Goal: Information Seeking & Learning: Find specific page/section

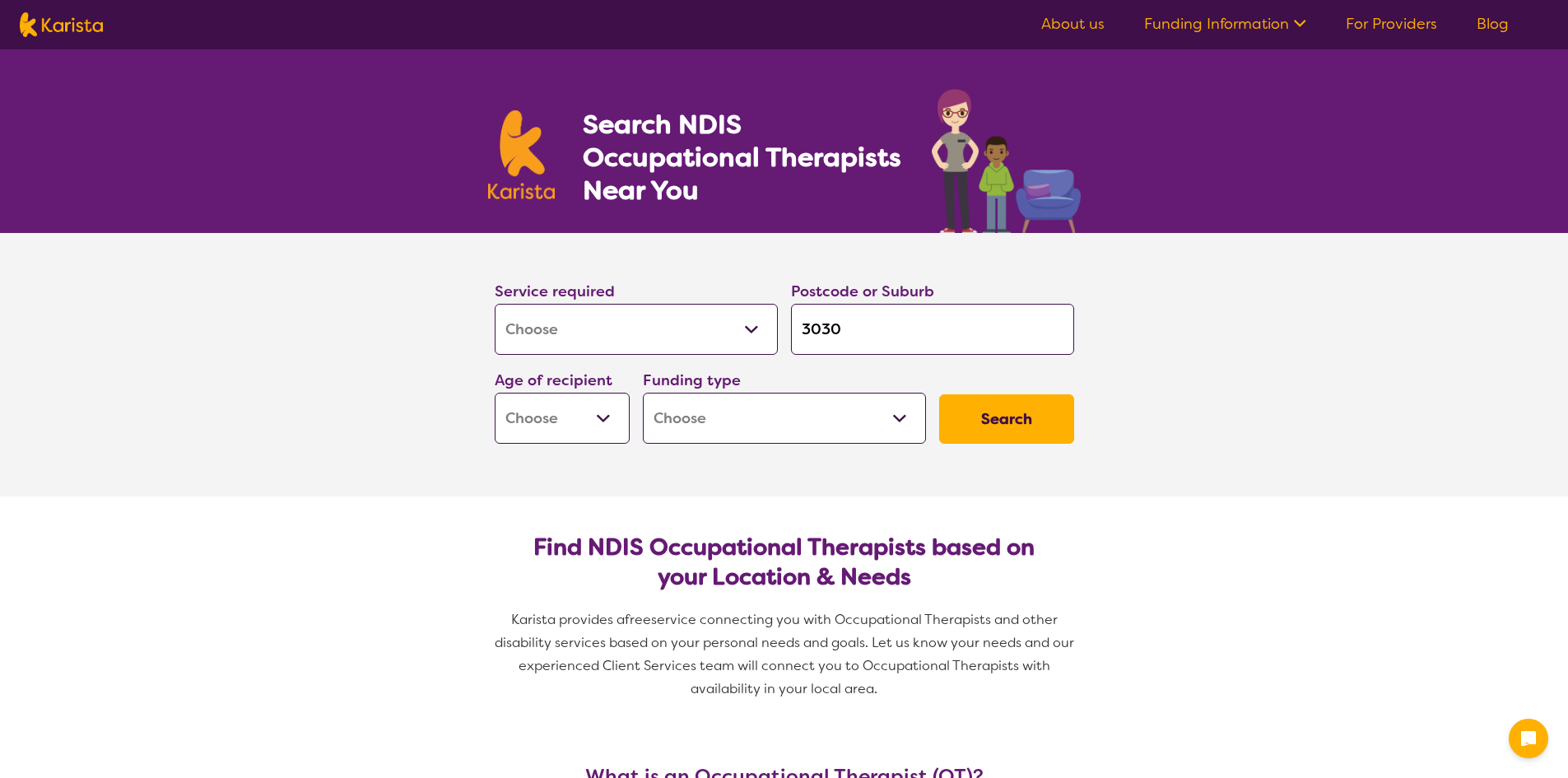
select select "[MEDICAL_DATA]"
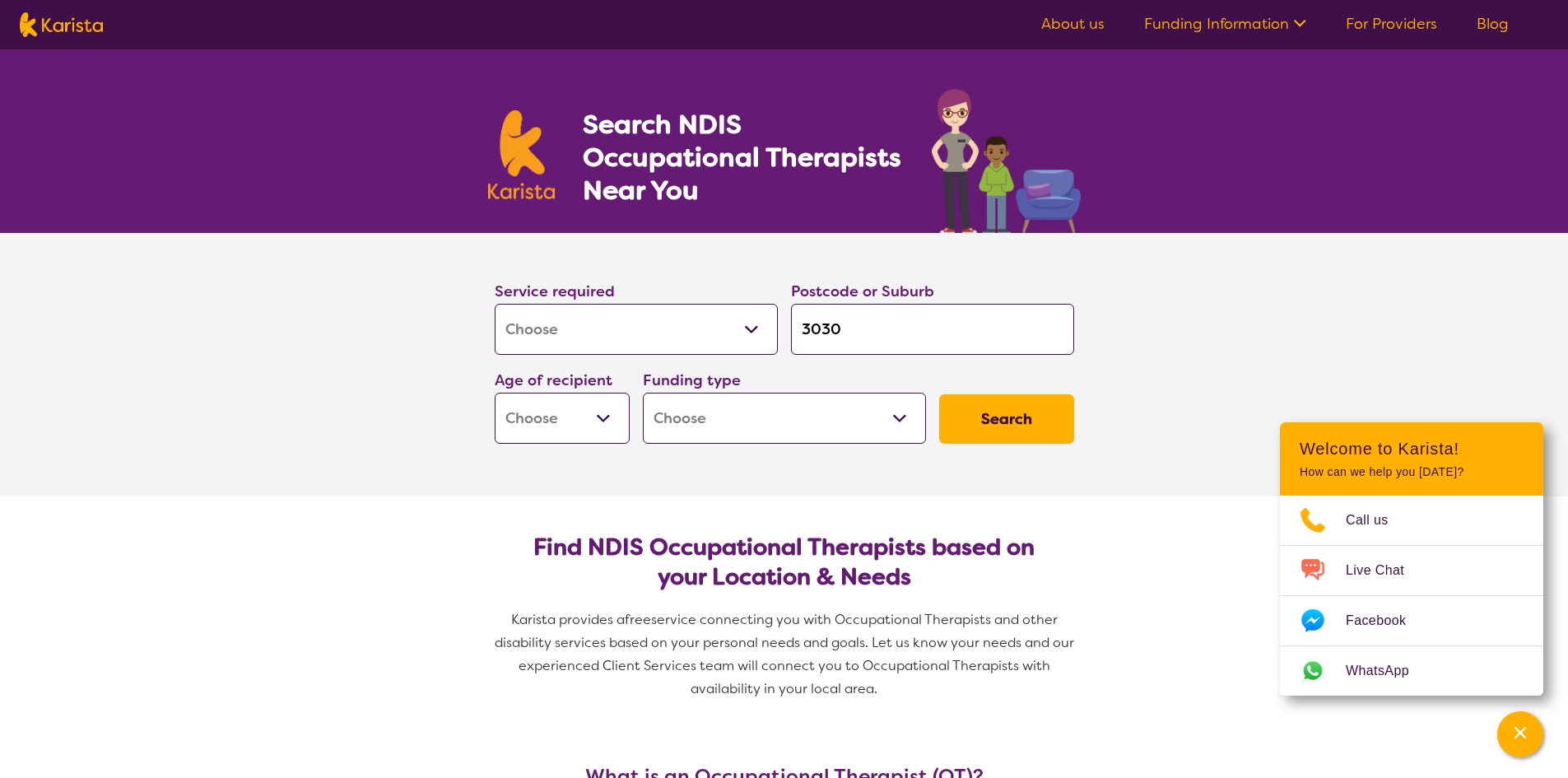
select select "AG"
click at [495, 393] on select "Early Childhood - 0 to 9 Child - 10 to 11 Adolescent - 12 to 17 Adult - 18 to 6…" at bounding box center [562, 419] width 135 height 51
select select "AG"
click at [760, 419] on select "Home Care Package (HCP) National Disability Insurance Scheme (NDIS) I don't know" at bounding box center [784, 419] width 283 height 51
select select "i-don-t-know"
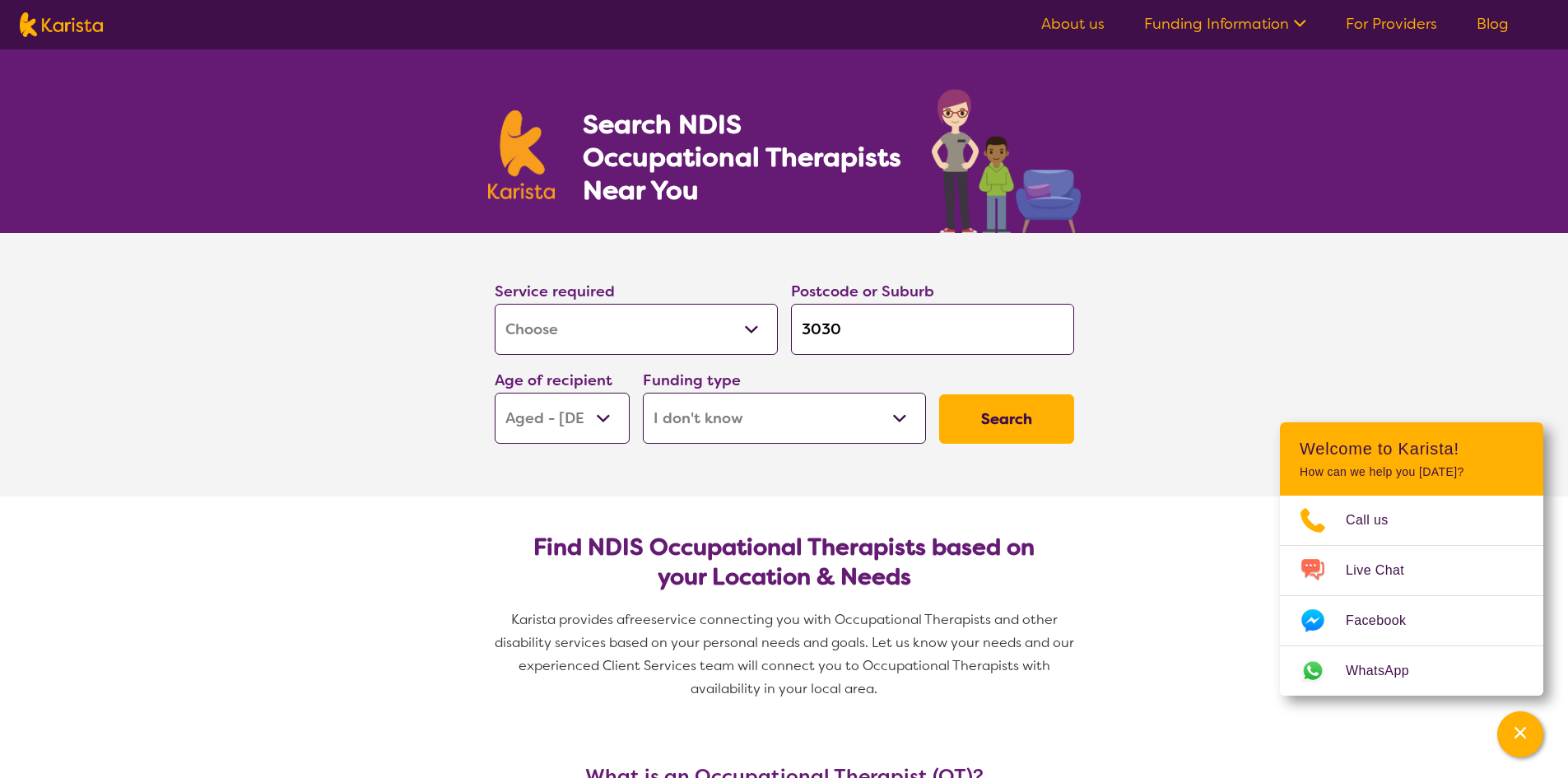
click at [643, 393] on select "Home Care Package (HCP) National Disability Insurance Scheme (NDIS) I don't know" at bounding box center [784, 419] width 283 height 51
select select "i-don-t-know"
click at [994, 417] on button "Search" at bounding box center [1006, 419] width 135 height 49
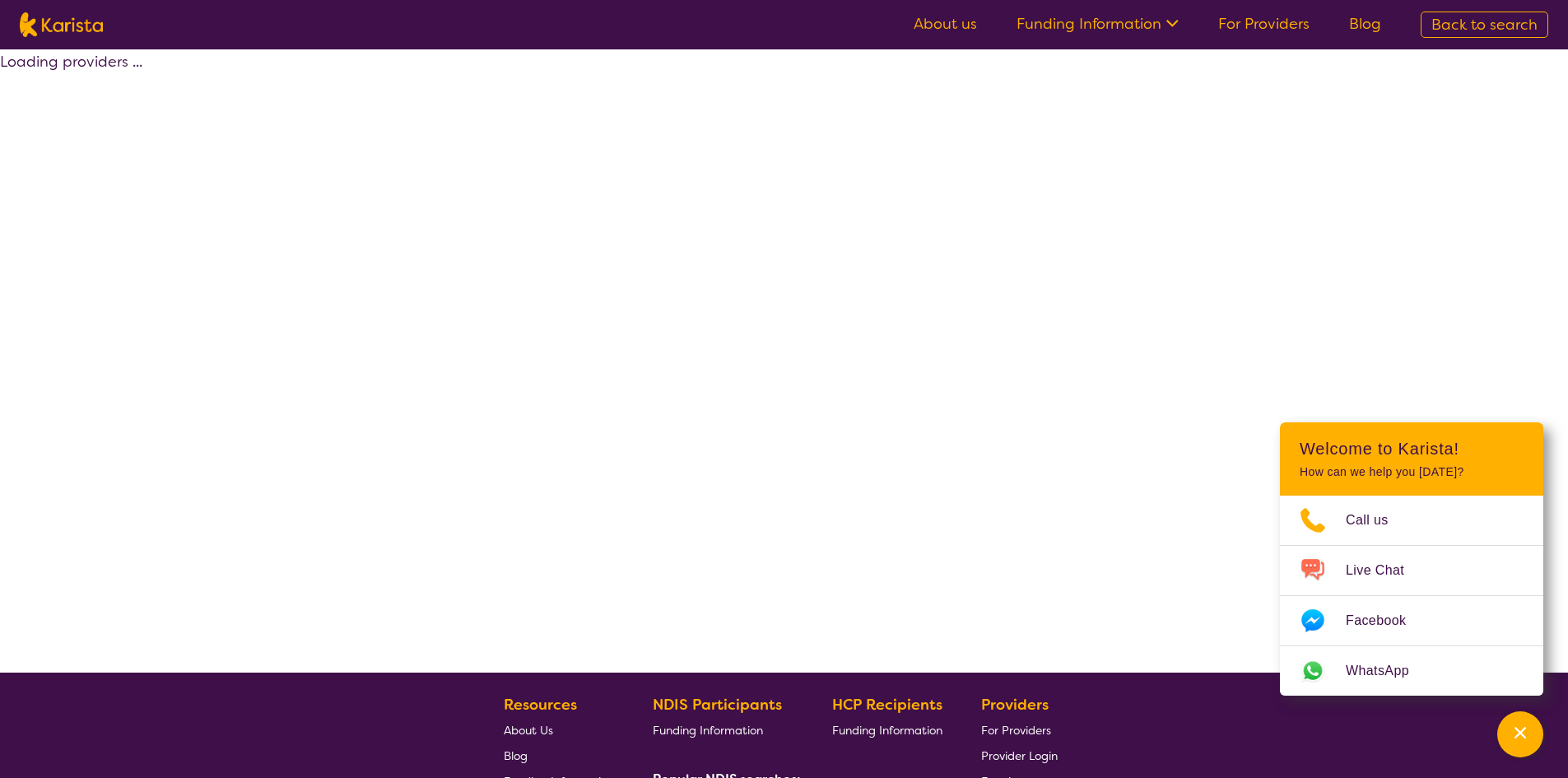
select select "[MEDICAL_DATA]"
select select "AG"
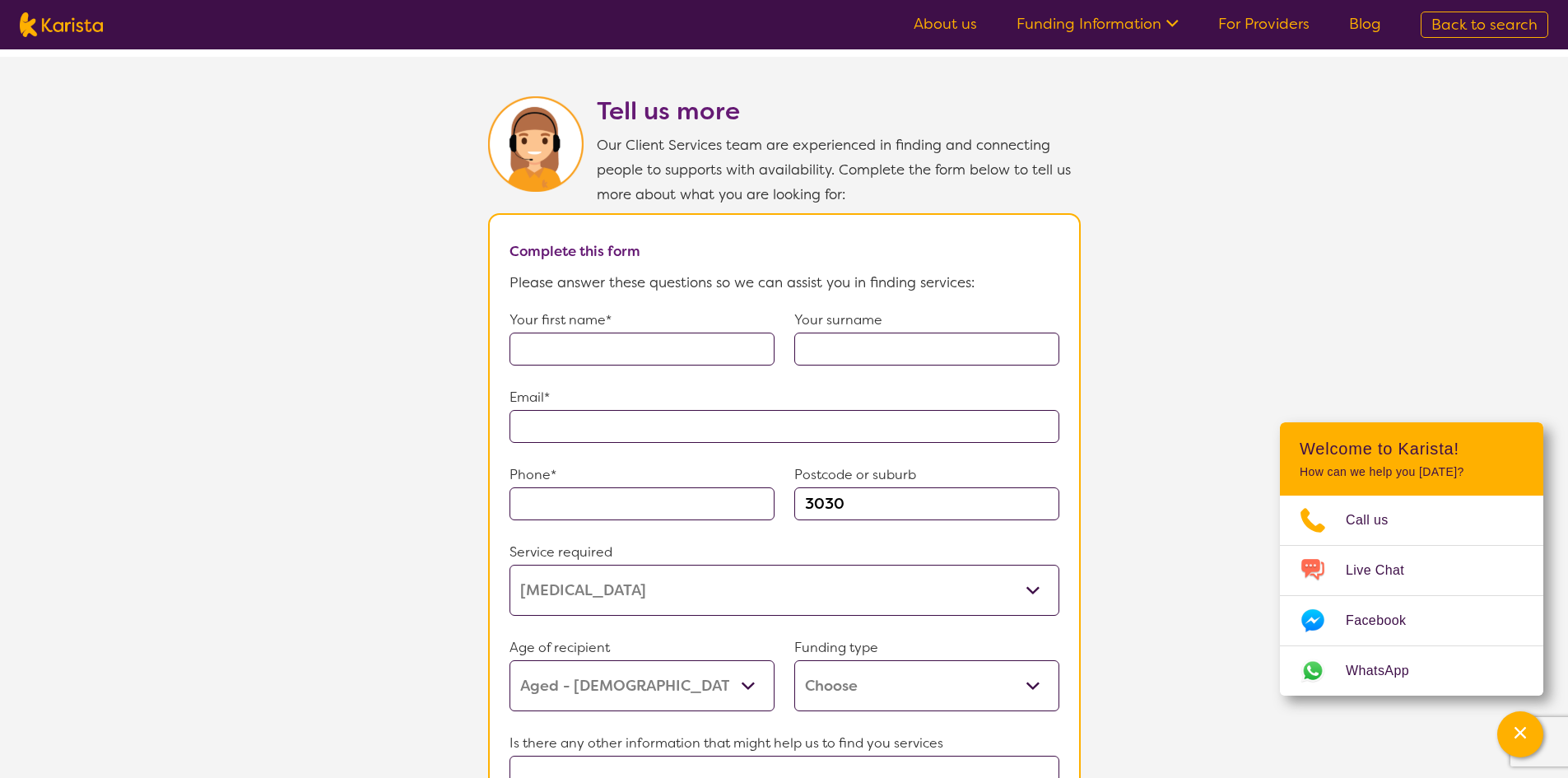
scroll to position [905, 0]
